Goal: Information Seeking & Learning: Learn about a topic

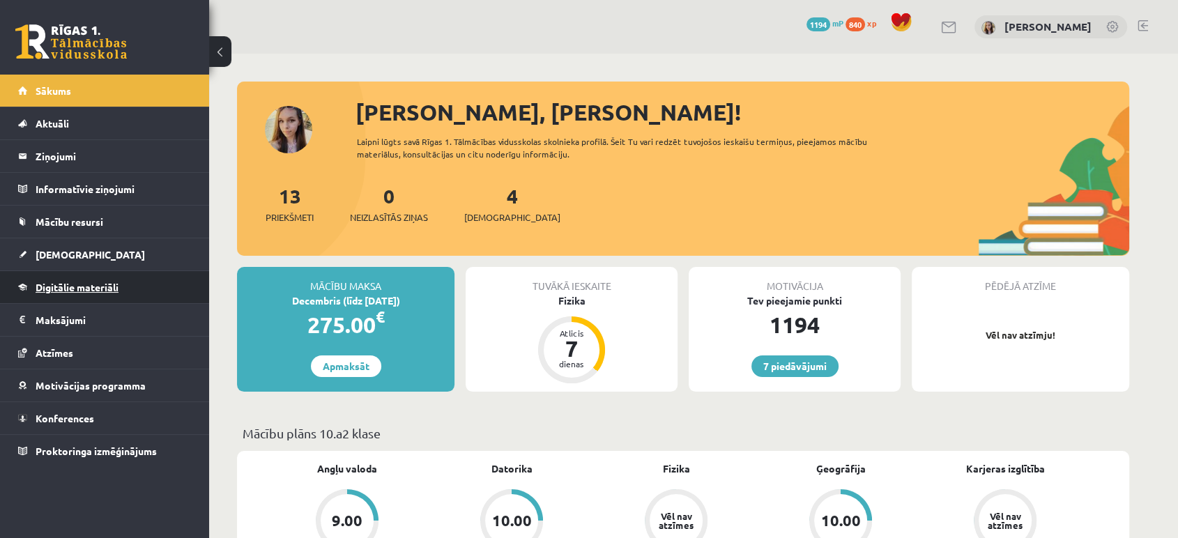
click at [112, 289] on span "Digitālie materiāli" at bounding box center [77, 287] width 83 height 13
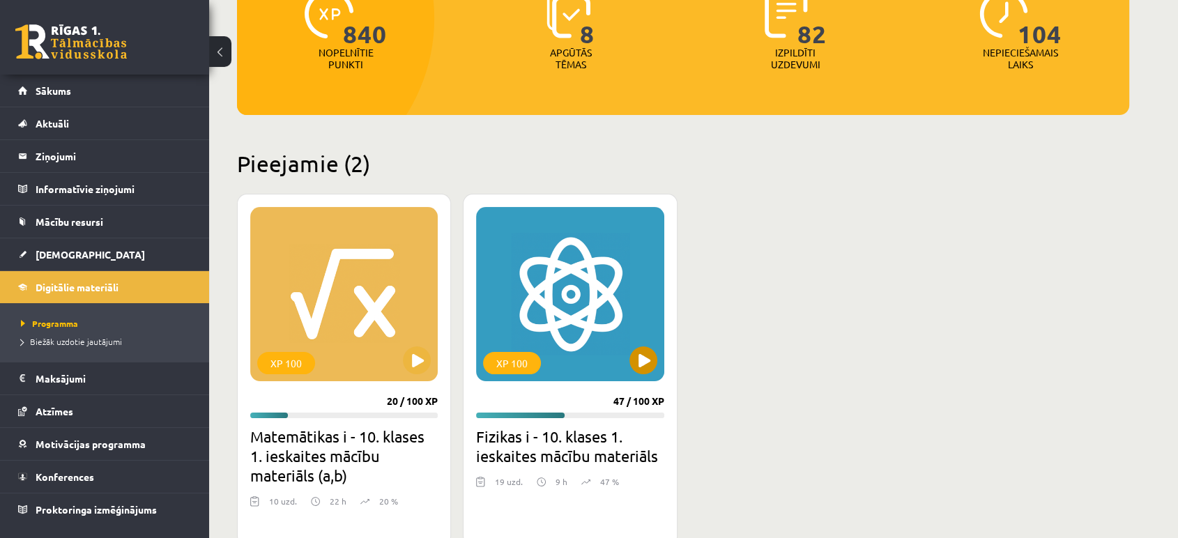
scroll to position [206, 0]
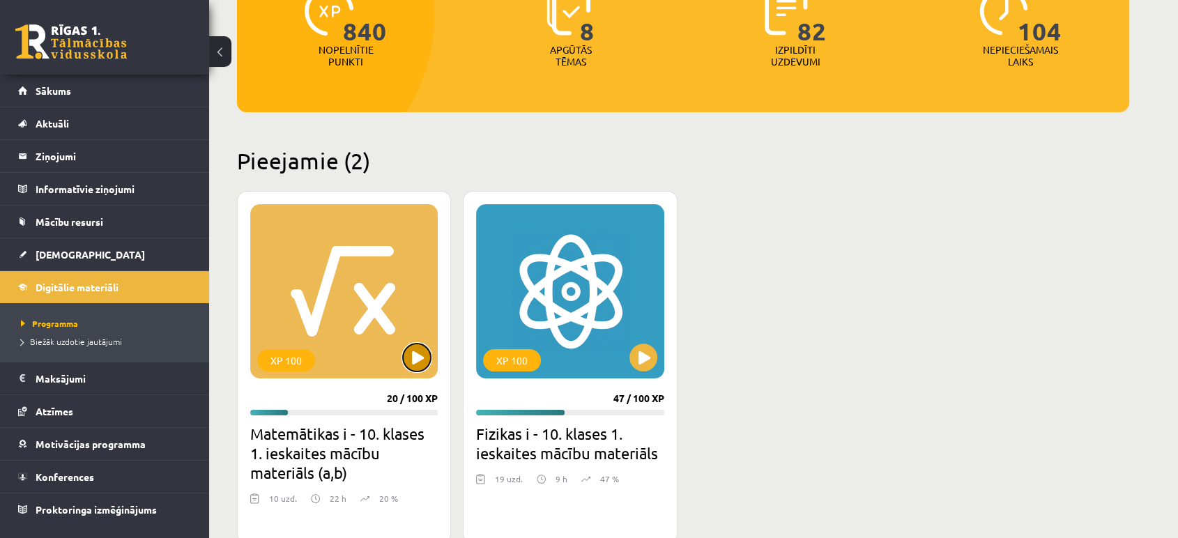
click at [422, 355] on button at bounding box center [417, 358] width 28 height 28
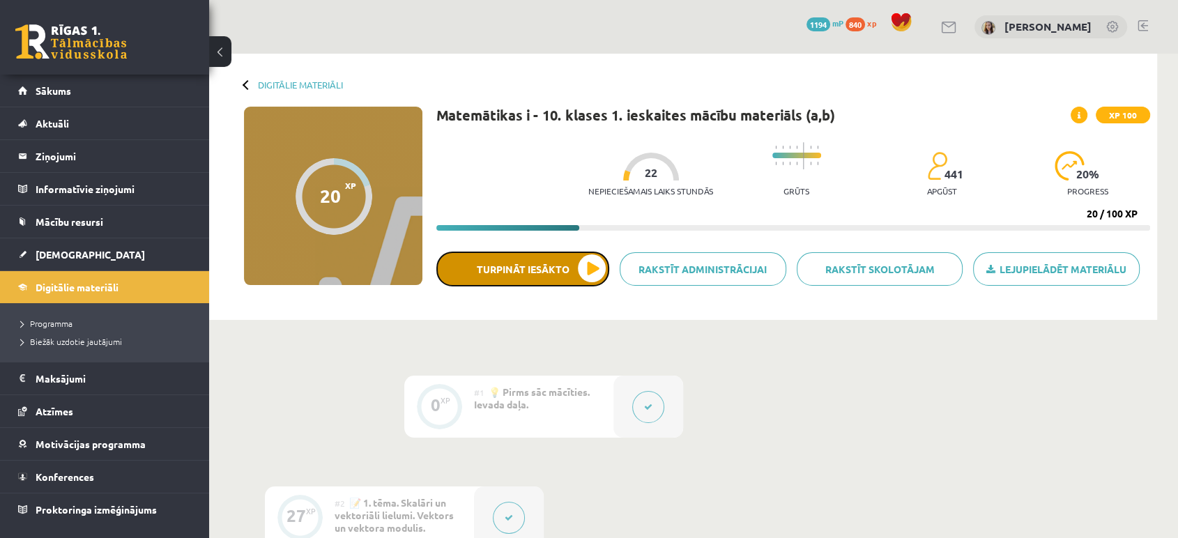
click at [541, 264] on button "Turpināt iesākto" at bounding box center [523, 269] width 173 height 35
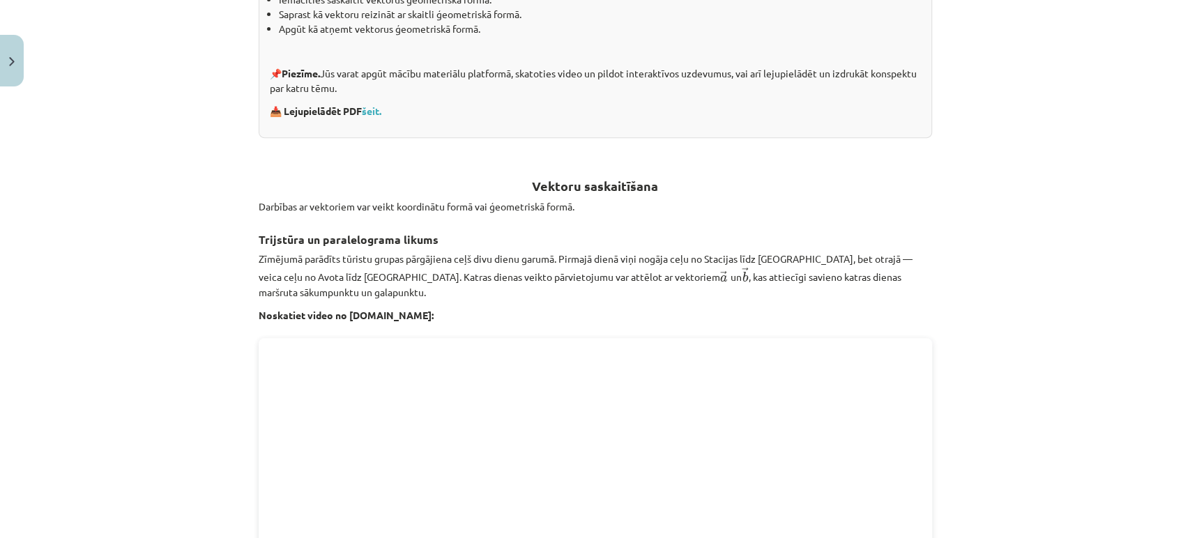
scroll to position [374, 0]
